Goal: Information Seeking & Learning: Find contact information

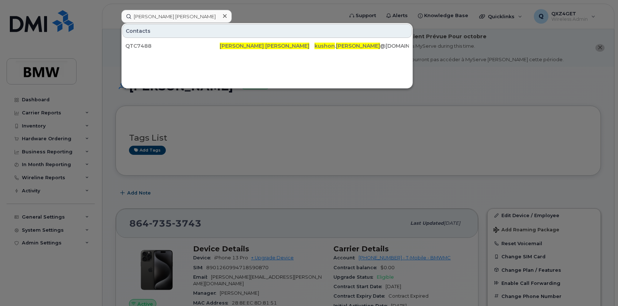
scroll to position [99, 0]
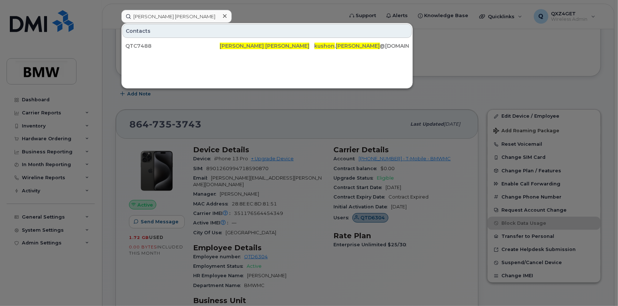
click at [226, 15] on icon at bounding box center [225, 16] width 4 height 6
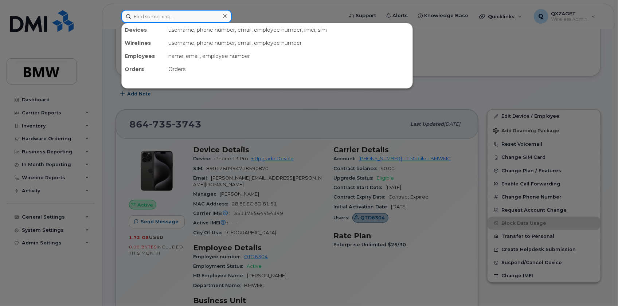
click at [168, 17] on input at bounding box center [176, 16] width 110 height 13
paste input "8645258585"
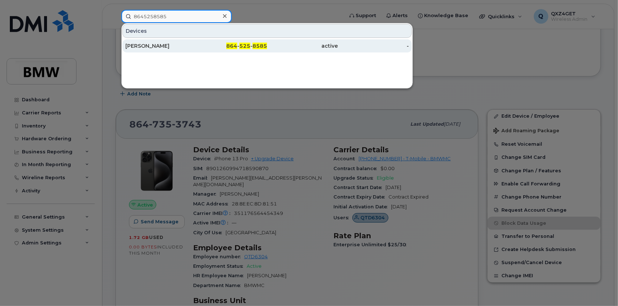
type input "8645258585"
drag, startPoint x: 144, startPoint y: 43, endPoint x: 151, endPoint y: 43, distance: 6.6
click at [144, 43] on div "Datrice Ramsey" at bounding box center [160, 45] width 71 height 7
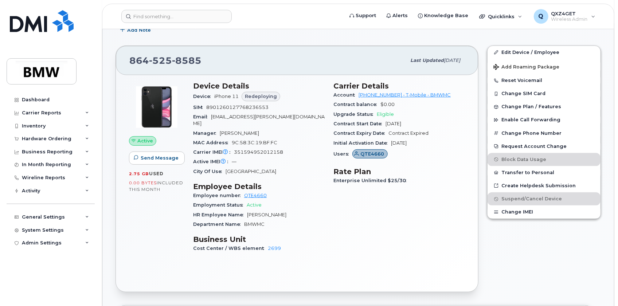
scroll to position [146, 0]
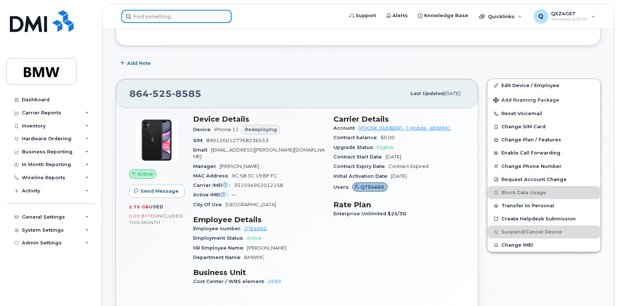
click at [143, 14] on input at bounding box center [176, 16] width 110 height 13
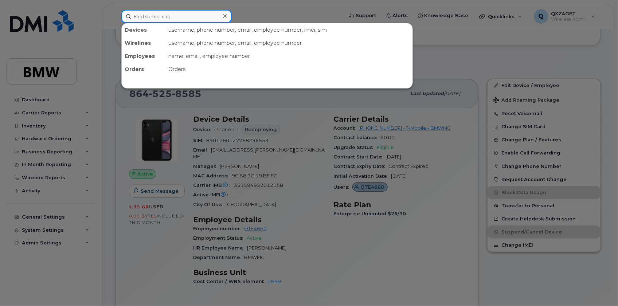
paste input "johnnie.houston@bmwmc.com"
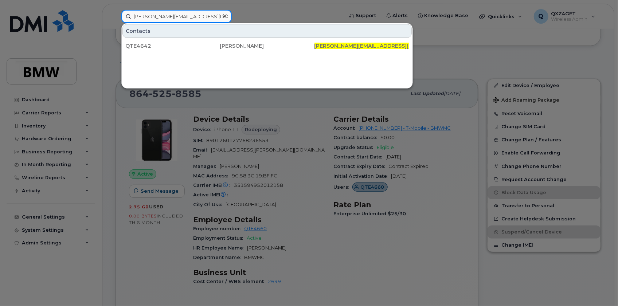
type input "johnnie.houston@bmwmc.com"
click at [224, 15] on icon at bounding box center [225, 16] width 4 height 6
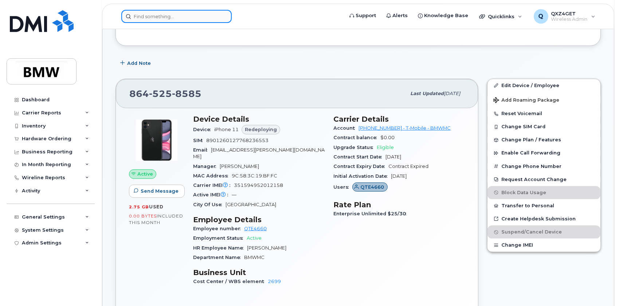
click at [178, 16] on input at bounding box center [176, 16] width 110 height 13
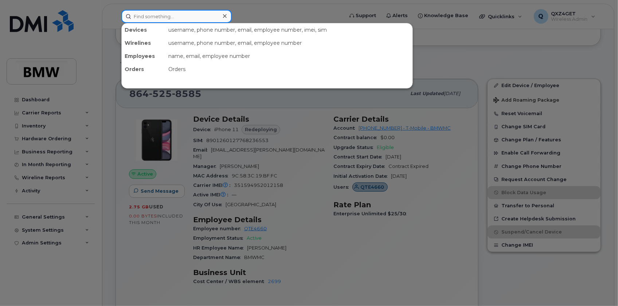
paste input "BMW iPhone 16e Upgrade Project"
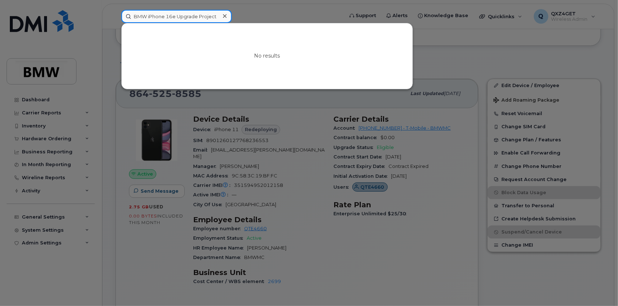
drag, startPoint x: 218, startPoint y: 14, endPoint x: 176, endPoint y: 17, distance: 41.6
click at [176, 17] on input "BMW iPhone 16e Upgrade Project" at bounding box center [176, 16] width 110 height 13
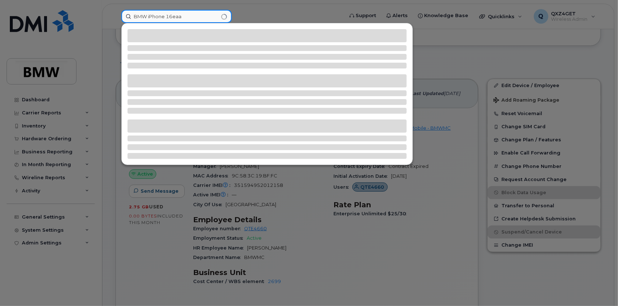
type input "BMW iPhone"
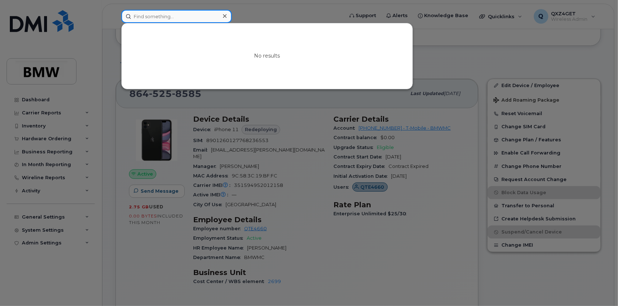
click at [164, 17] on input at bounding box center [176, 16] width 110 height 13
paste input "8649917104"
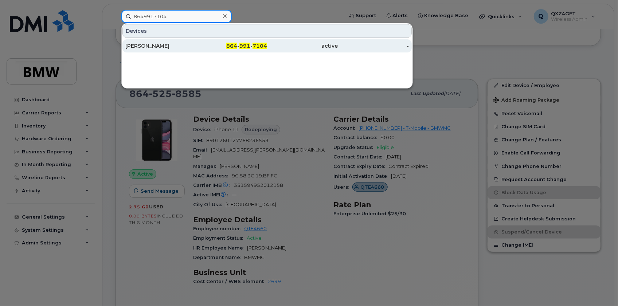
type input "8649917104"
click at [135, 46] on div "[PERSON_NAME]" at bounding box center [160, 45] width 71 height 7
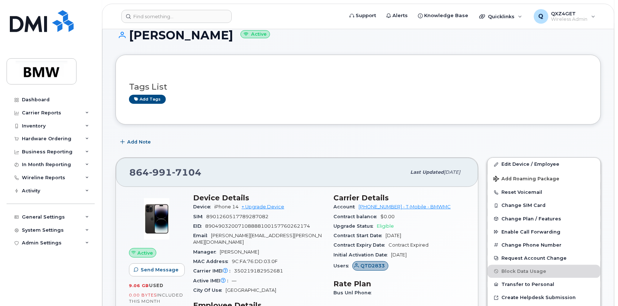
scroll to position [66, 0]
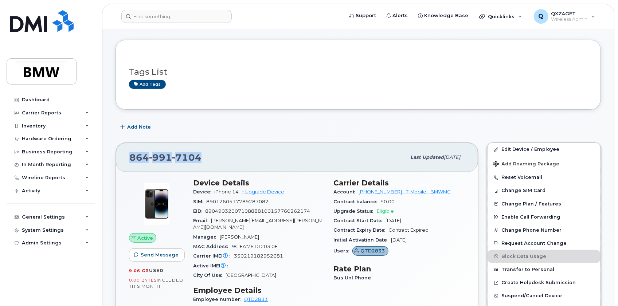
drag, startPoint x: 201, startPoint y: 156, endPoint x: 131, endPoint y: 159, distance: 70.7
click at [131, 159] on div "[PHONE_NUMBER]" at bounding box center [267, 157] width 276 height 15
copy span "[PHONE_NUMBER]"
